Goal: Information Seeking & Learning: Learn about a topic

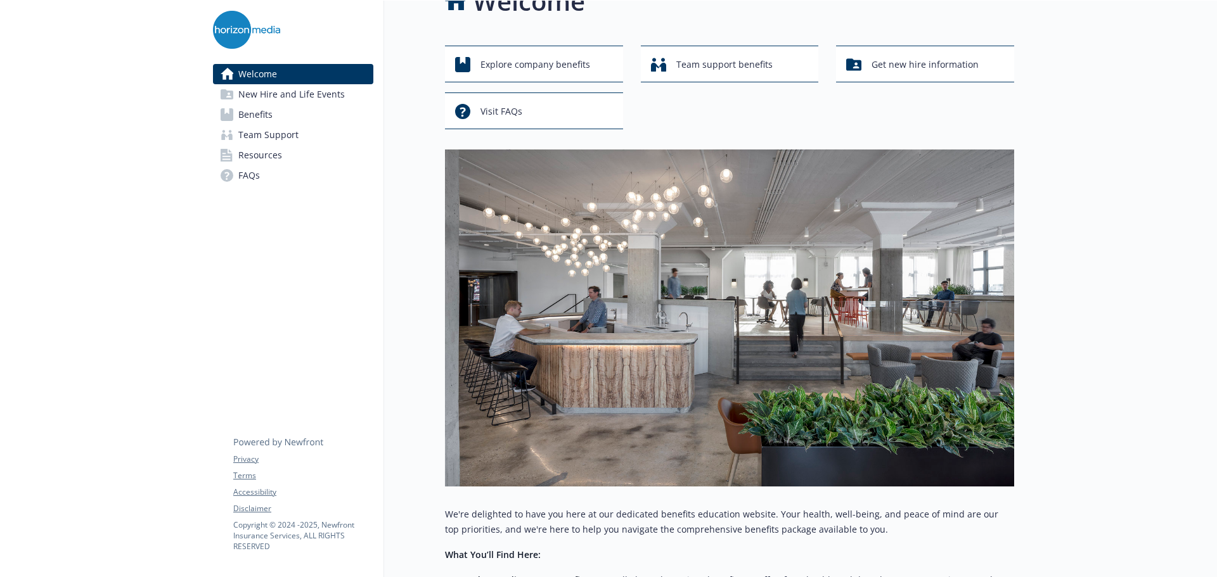
scroll to position [63, 0]
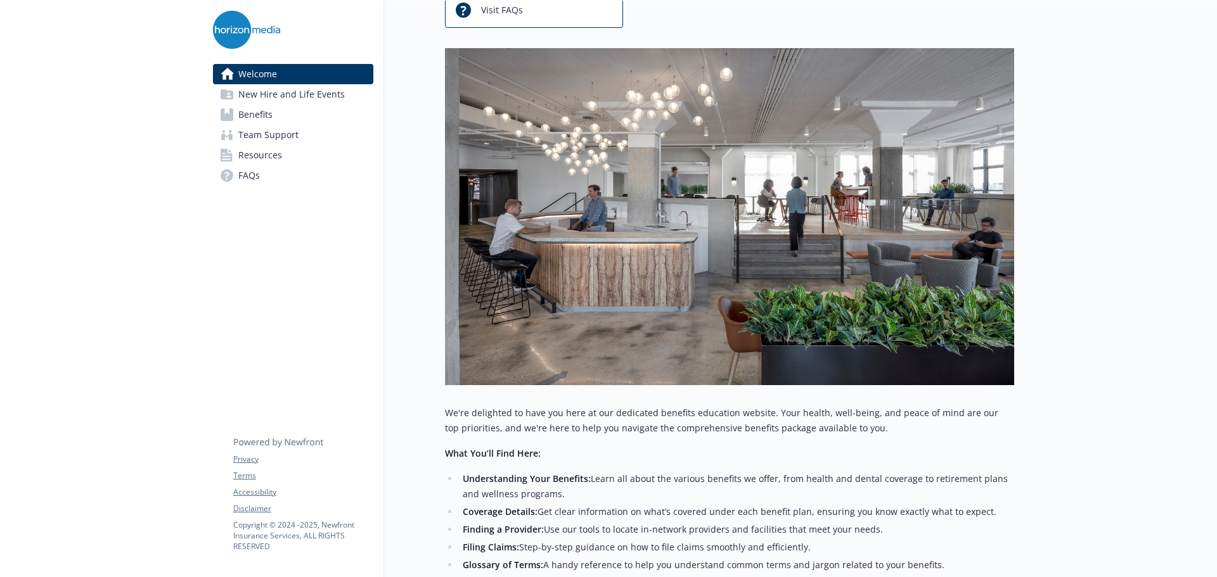
scroll to position [360, 0]
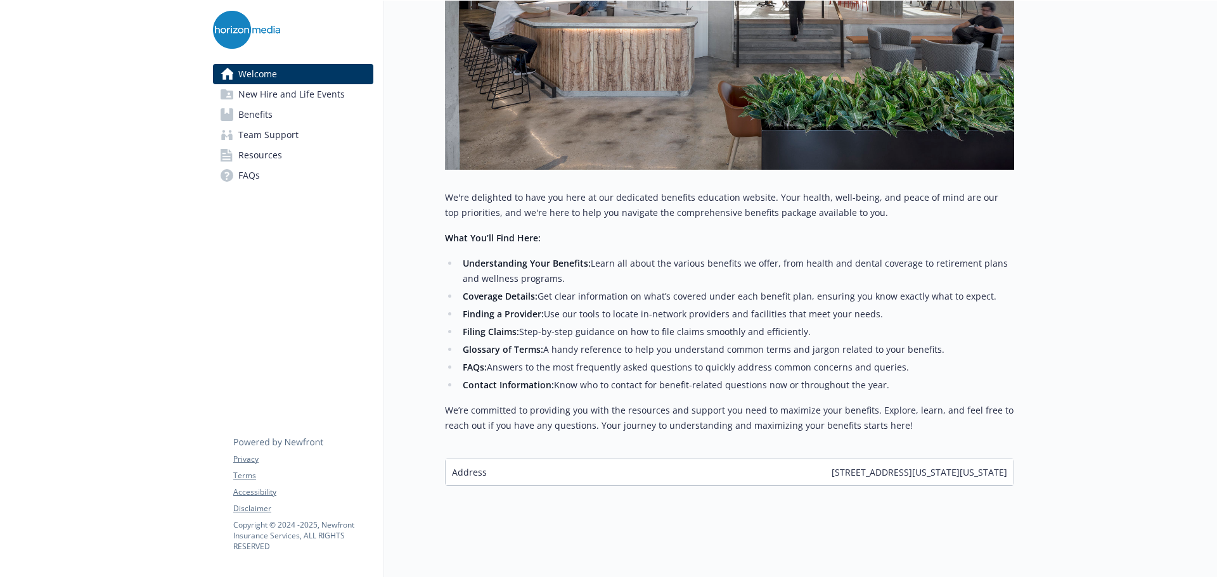
click at [267, 117] on span "Benefits" at bounding box center [255, 115] width 34 height 20
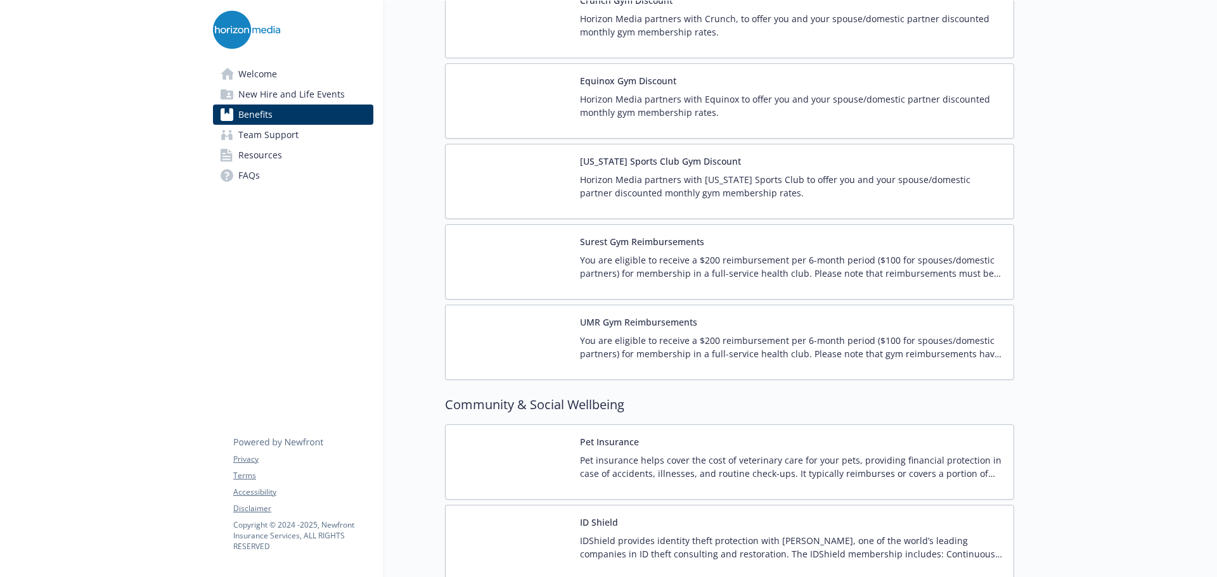
scroll to position [3189, 0]
